Goal: Information Seeking & Learning: Learn about a topic

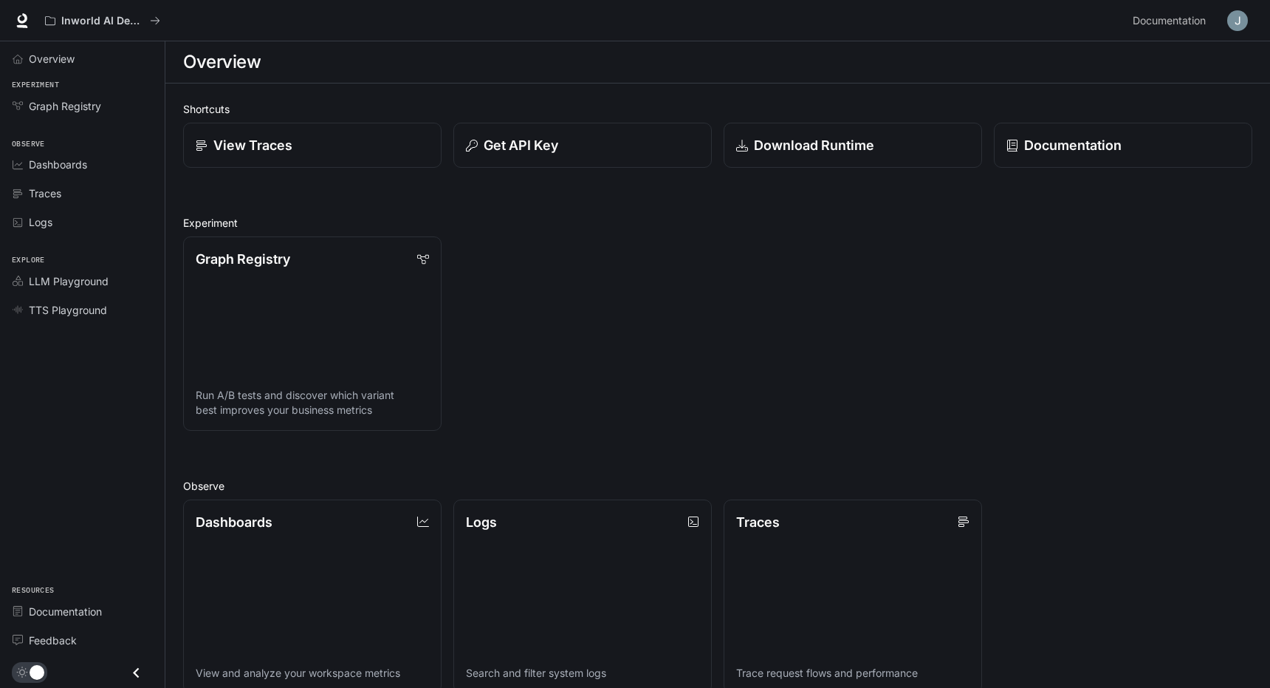
click at [86, 597] on li "Documentation" at bounding box center [82, 611] width 165 height 29
click at [86, 623] on li "Documentation" at bounding box center [82, 611] width 165 height 29
click at [89, 603] on span "Documentation" at bounding box center [65, 611] width 73 height 16
